Goal: Task Accomplishment & Management: Complete application form

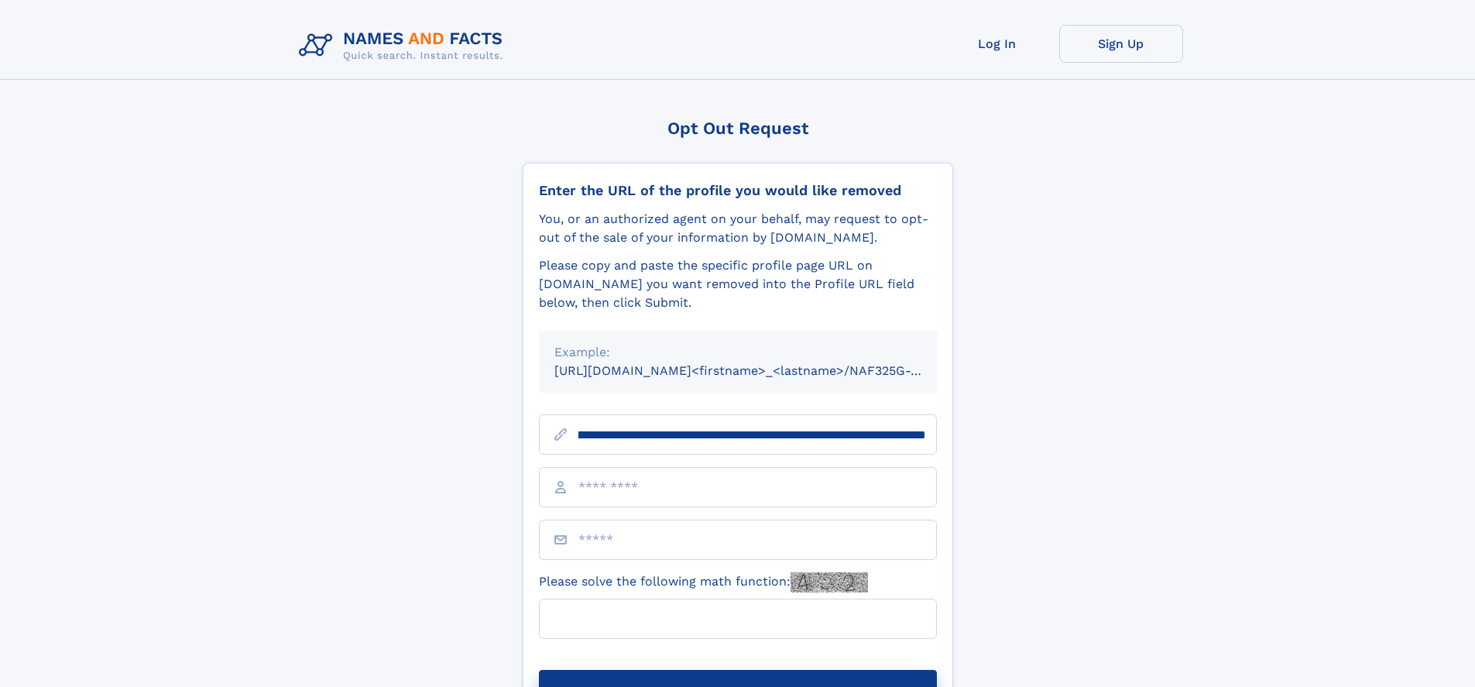
scroll to position [0, 165]
type input "**********"
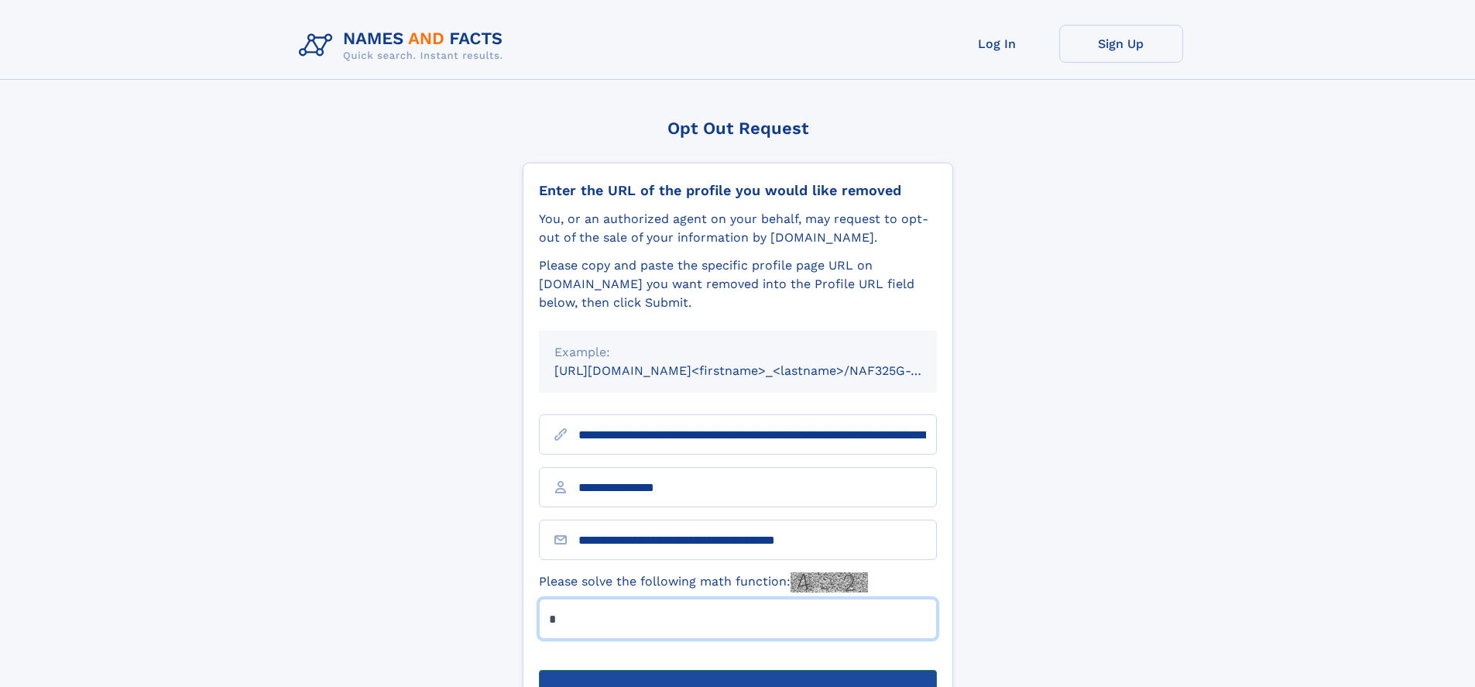
type input "*"
click at [737, 670] on button "Submit Opt Out Request" at bounding box center [738, 695] width 398 height 50
